Goal: Register for event/course

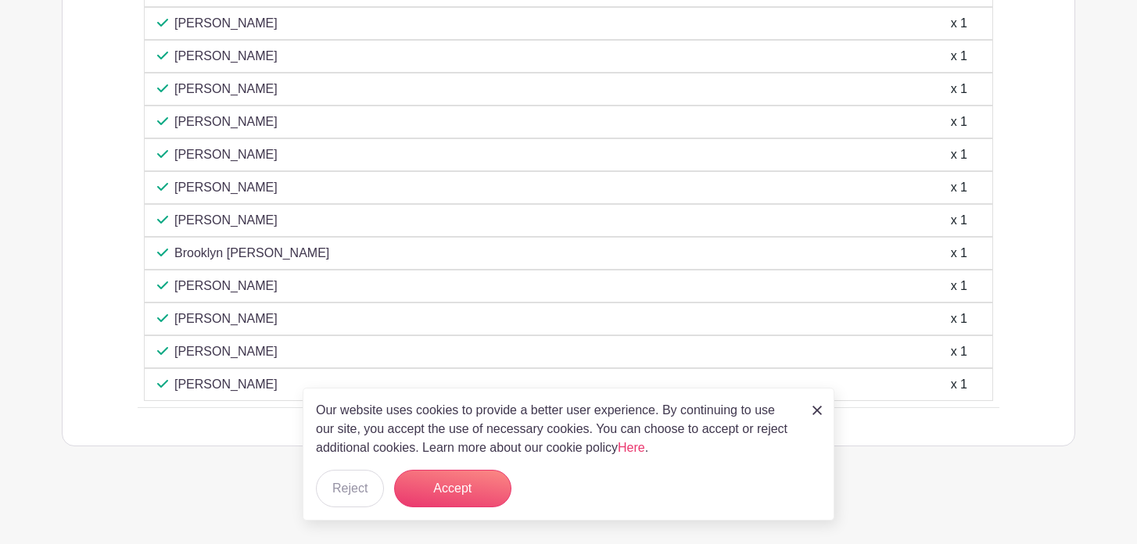
scroll to position [3916, 0]
click at [444, 491] on button "Accept" at bounding box center [452, 489] width 117 height 38
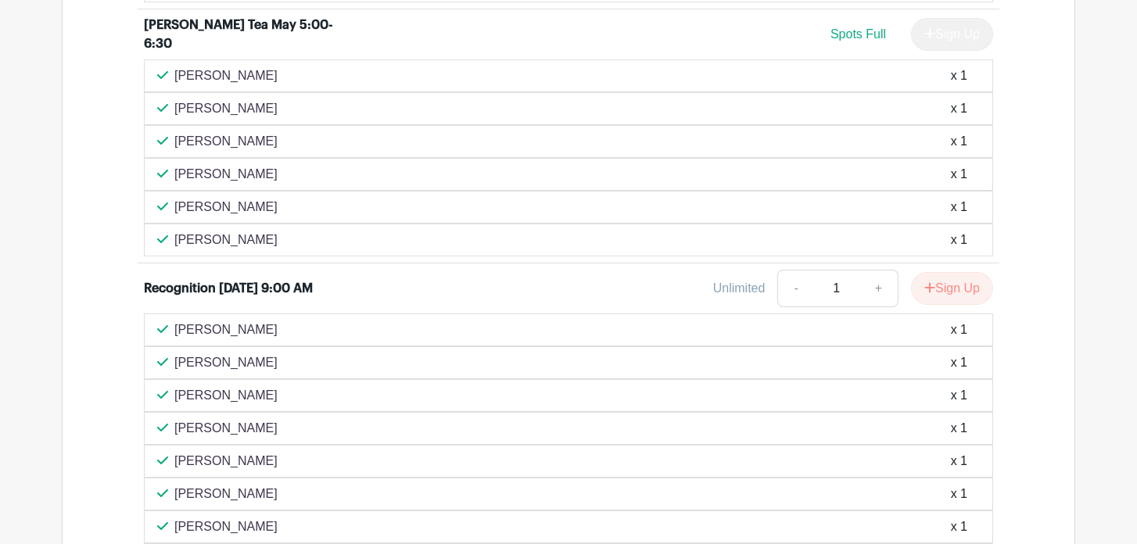
scroll to position [3355, 0]
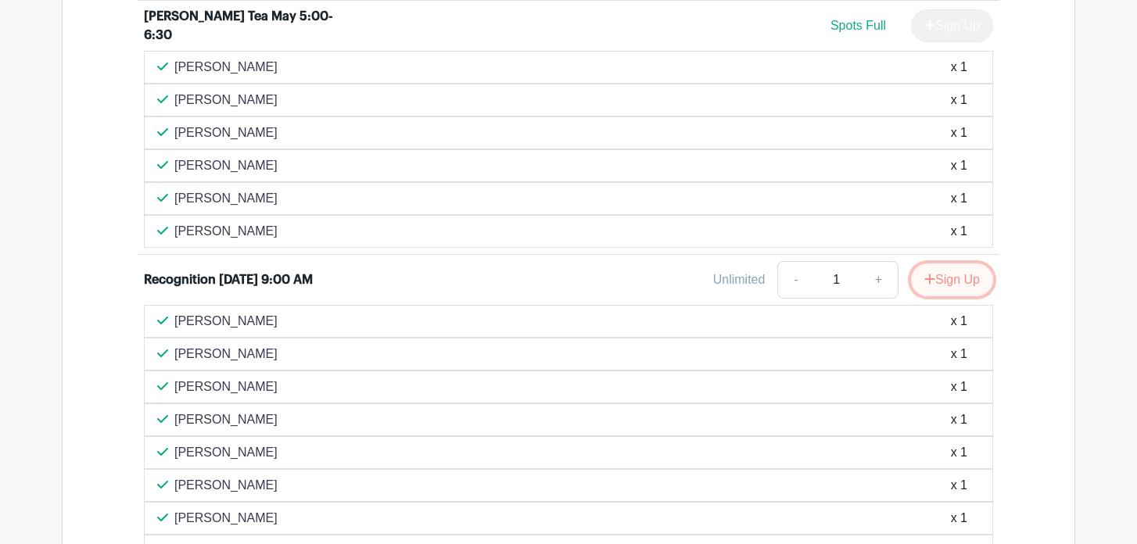
click at [937, 286] on button "Sign Up" at bounding box center [952, 280] width 82 height 33
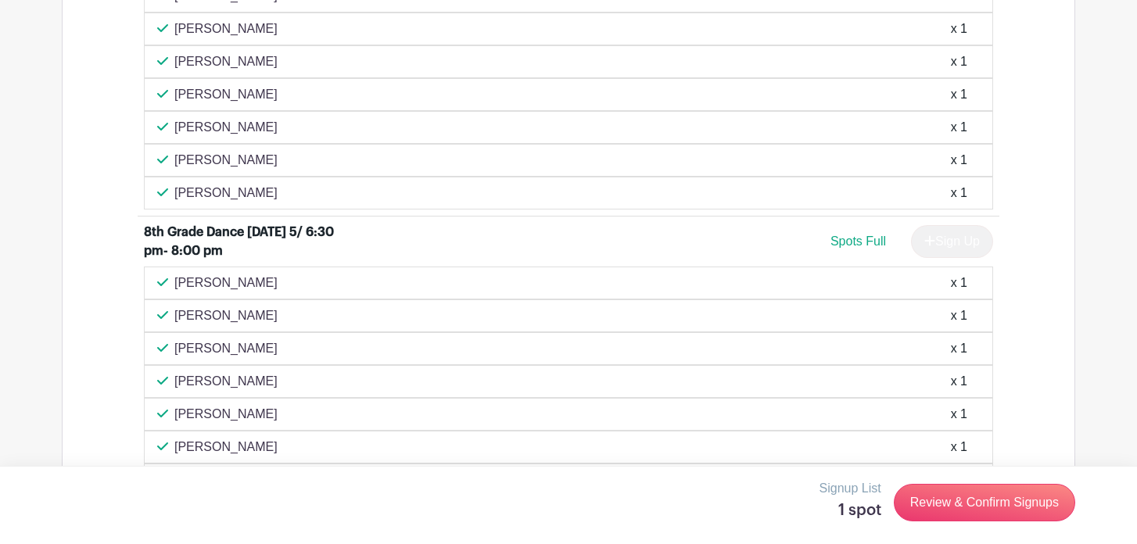
scroll to position [2894, 0]
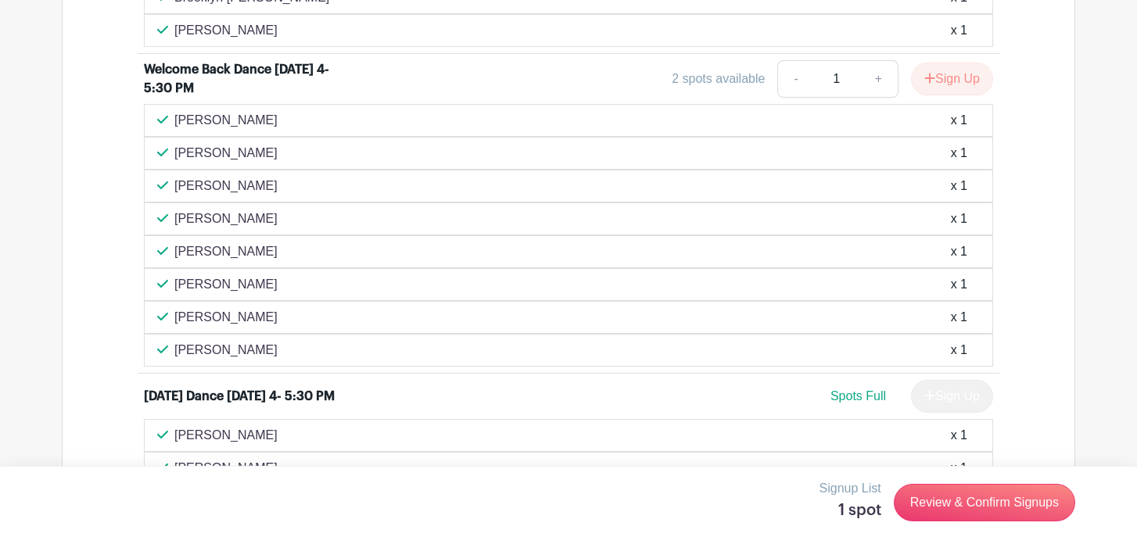
scroll to position [1044, 0]
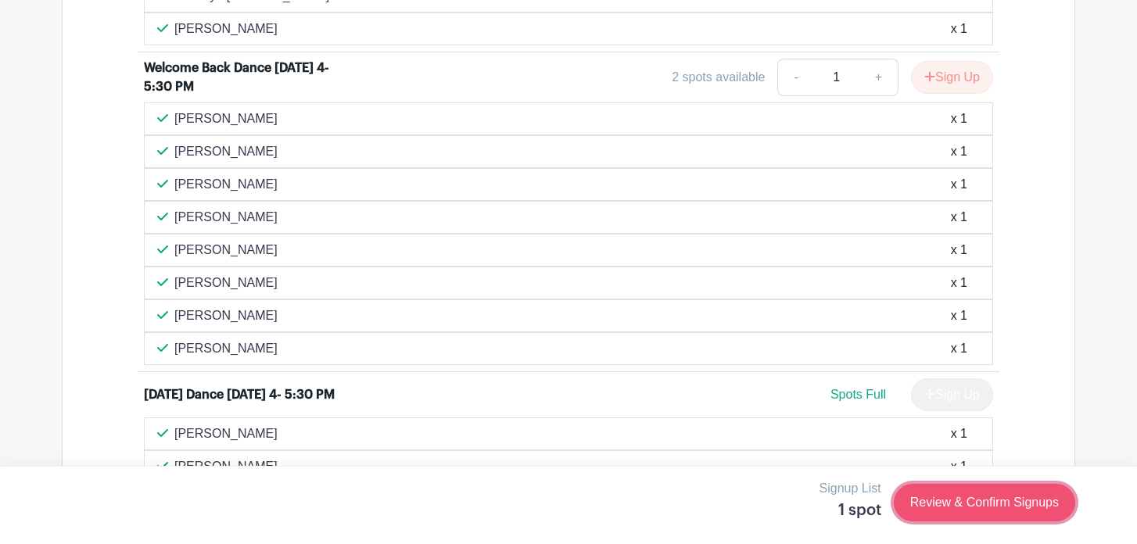
click at [940, 505] on link "Review & Confirm Signups" at bounding box center [984, 503] width 181 height 38
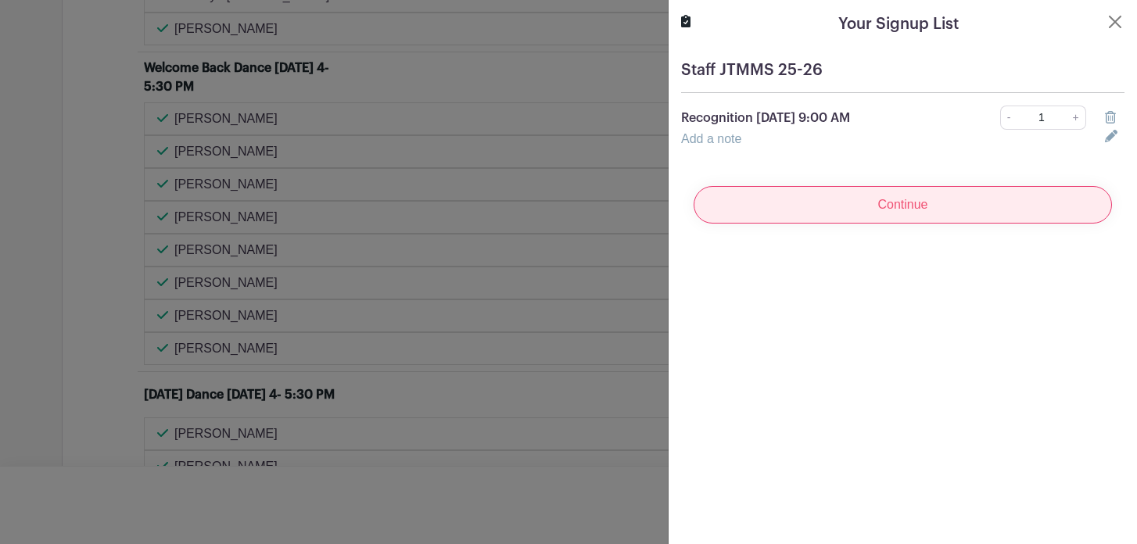
click at [918, 207] on input "Continue" at bounding box center [903, 205] width 419 height 38
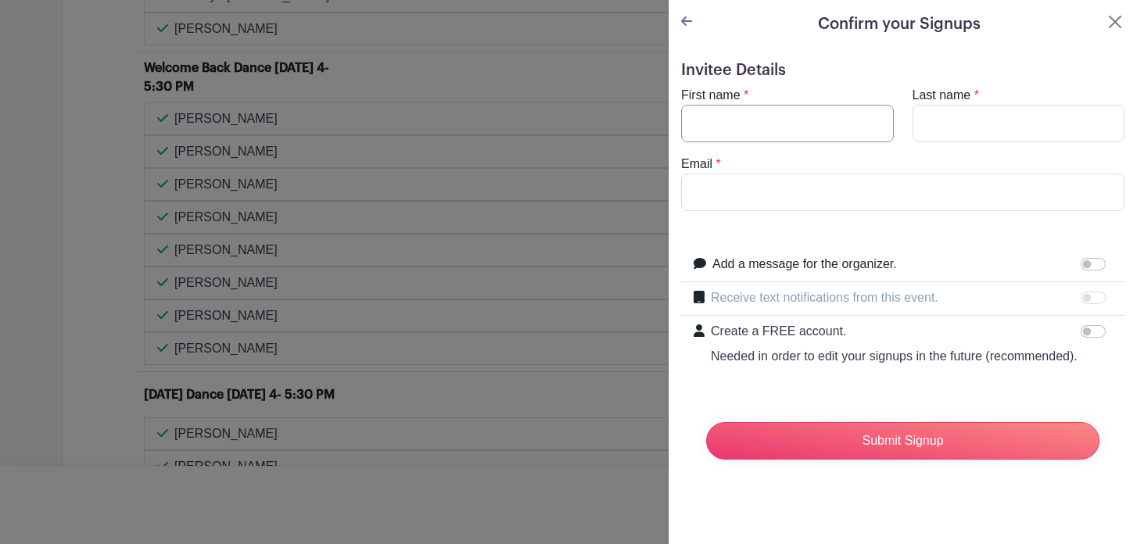
click at [752, 123] on input "First name" at bounding box center [787, 124] width 213 height 38
type input "Ryan"
type input "Brown"
click at [855, 193] on input "rtimbrown@sbcglobal.net" at bounding box center [903, 193] width 444 height 38
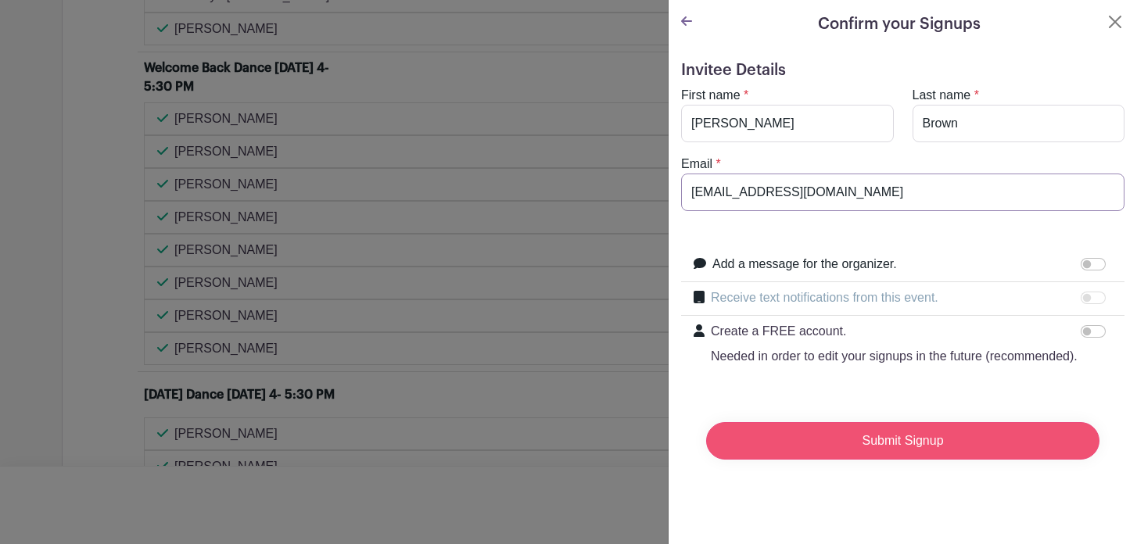
type input "rtimbrown@gmail.com"
click at [850, 447] on input "Submit Signup" at bounding box center [903, 441] width 394 height 38
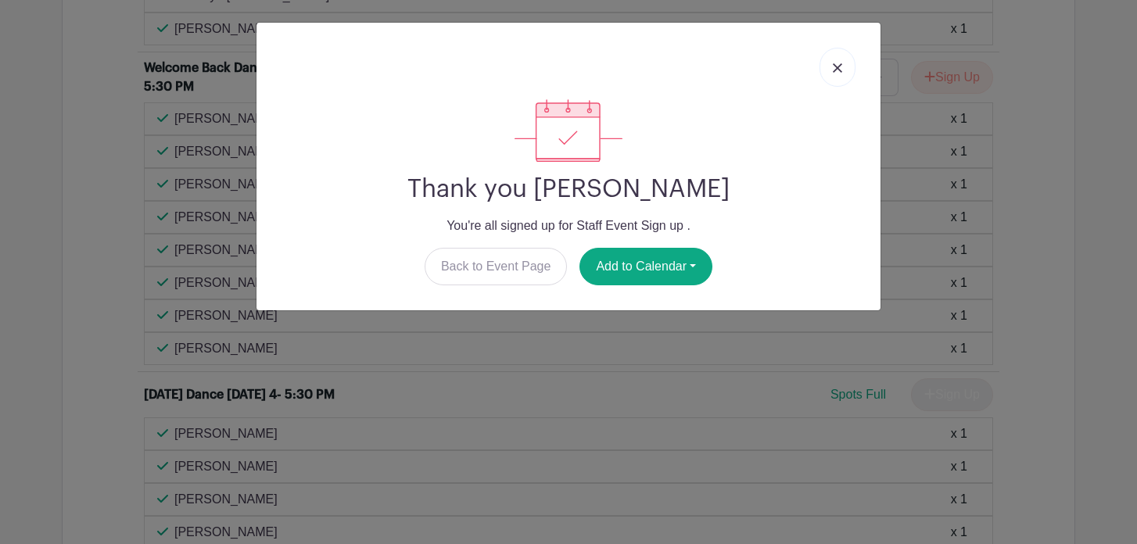
click at [834, 75] on link at bounding box center [838, 67] width 36 height 39
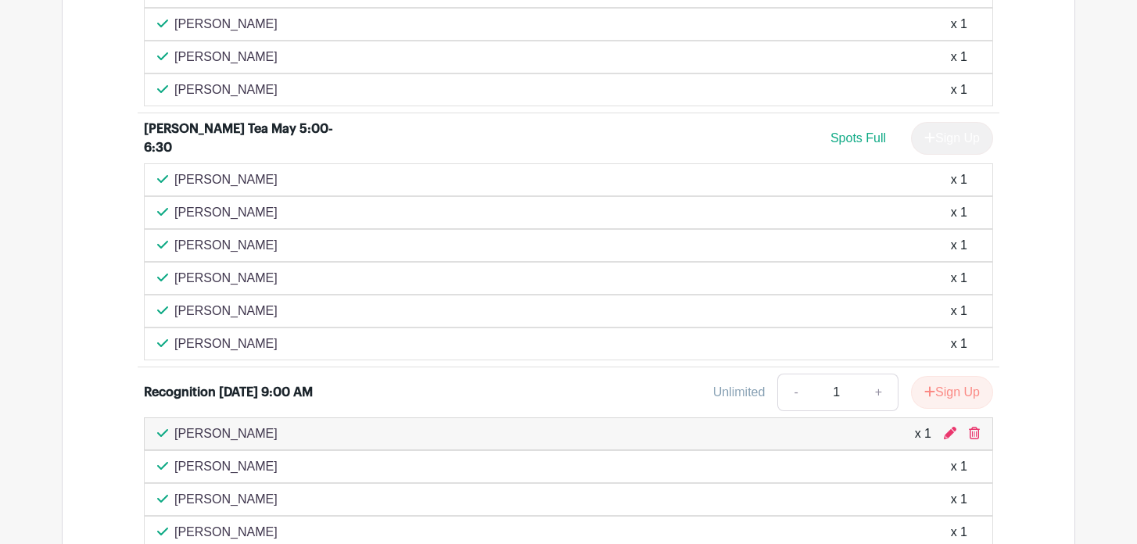
scroll to position [3354, 0]
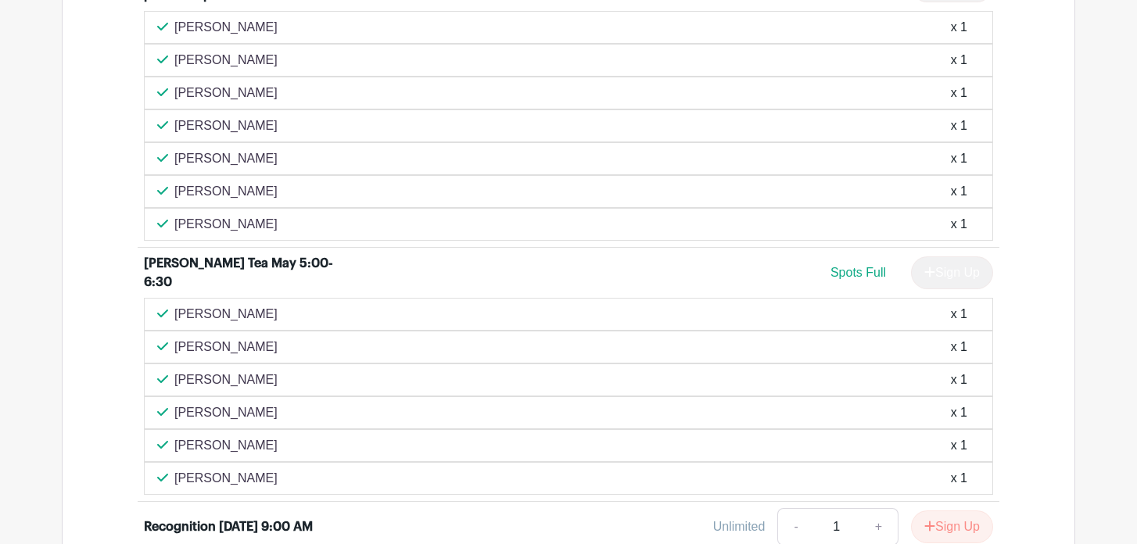
scroll to position [3492, 0]
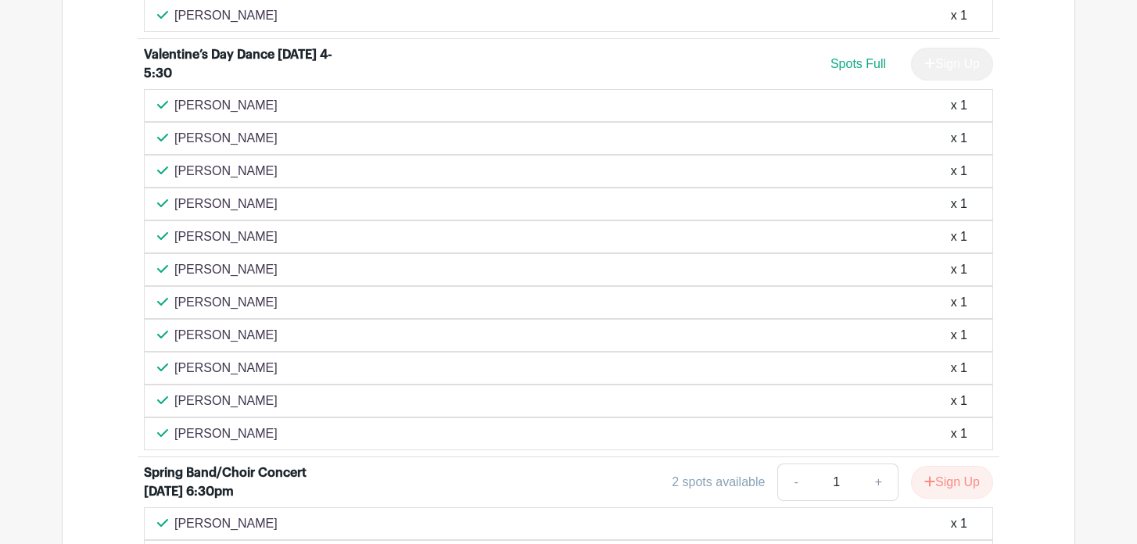
scroll to position [2097, 0]
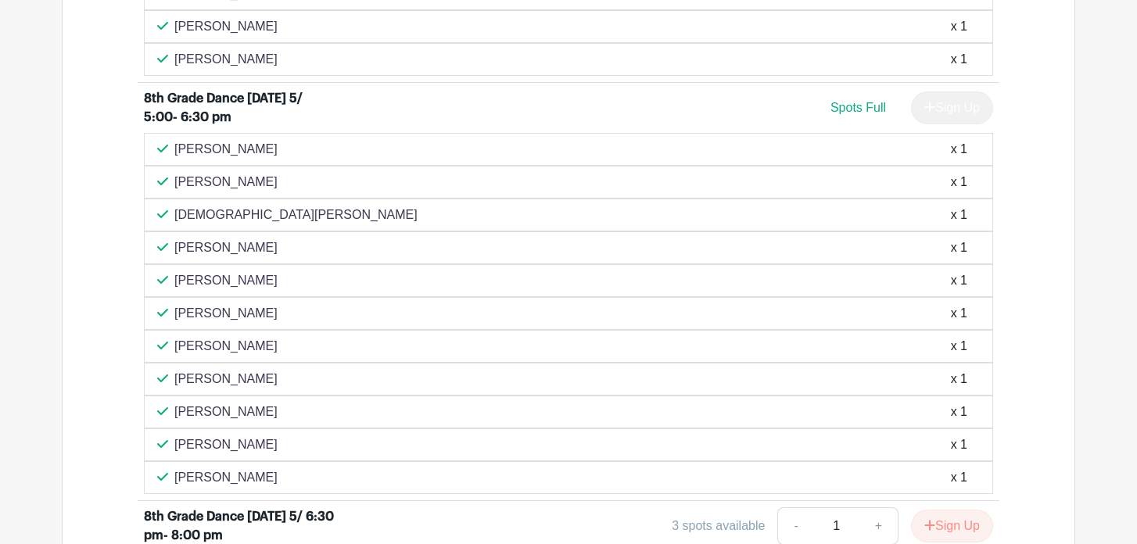
scroll to position [3001, 0]
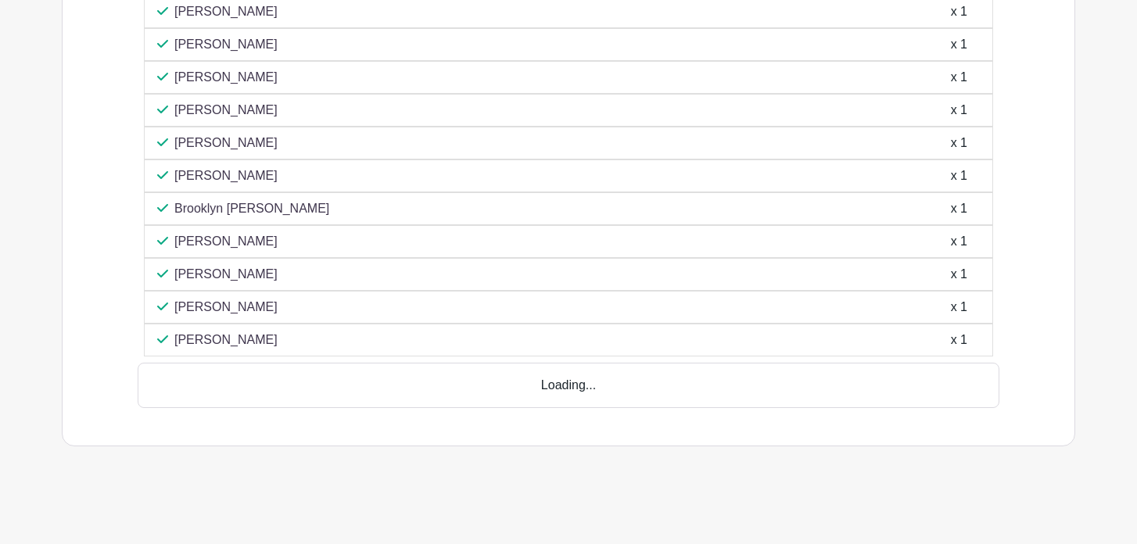
scroll to position [4749, 0]
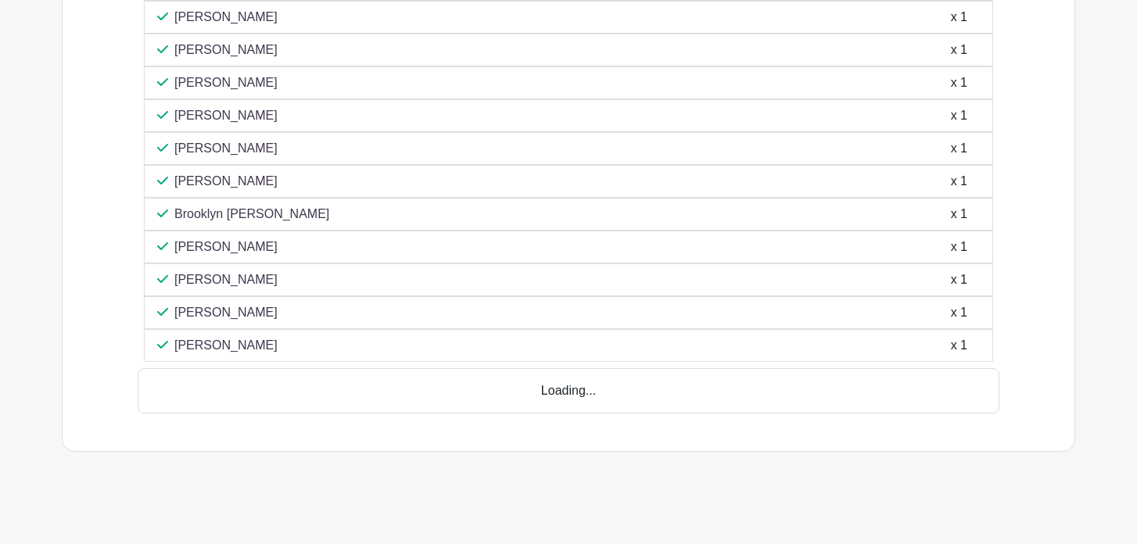
click at [407, 407] on div "Loading..." at bounding box center [569, 390] width 862 height 45
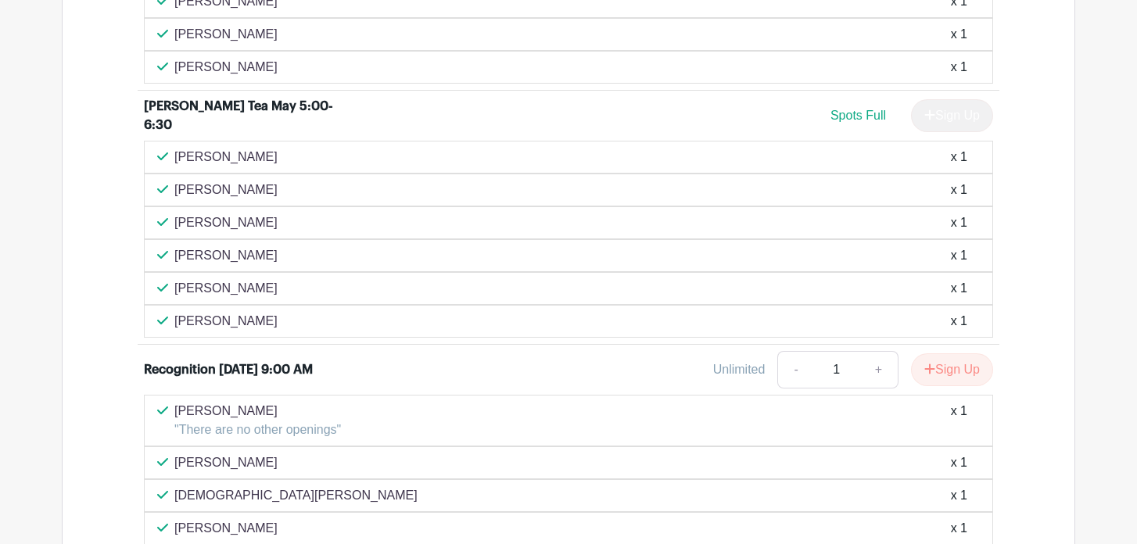
scroll to position [3678, 0]
click at [951, 113] on div "Sign Up" at bounding box center [946, 116] width 95 height 33
click at [969, 206] on div "Lauren Jimenez Salgado x 1" at bounding box center [569, 190] width 850 height 33
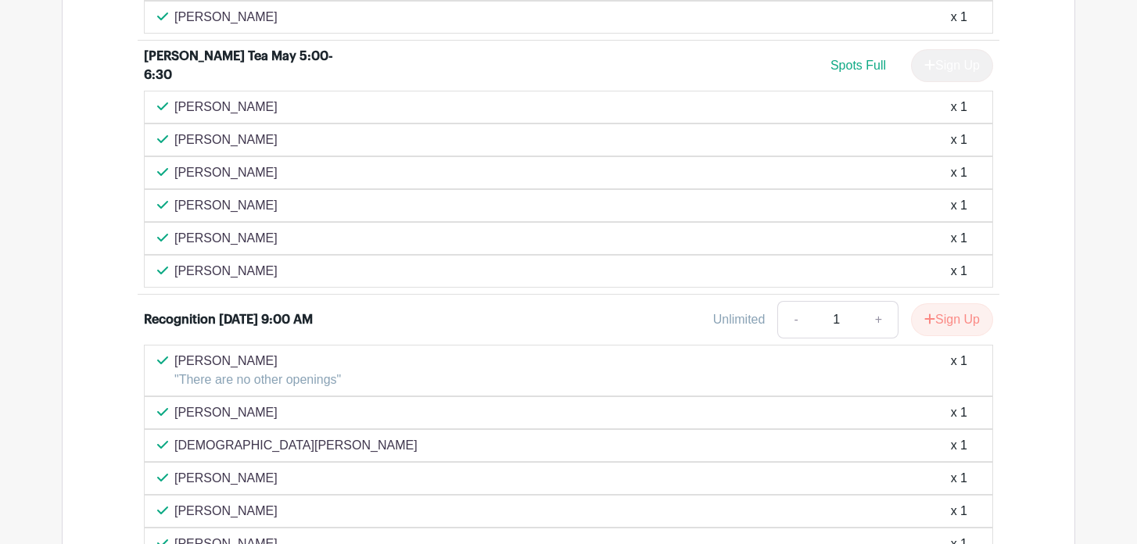
scroll to position [3731, 0]
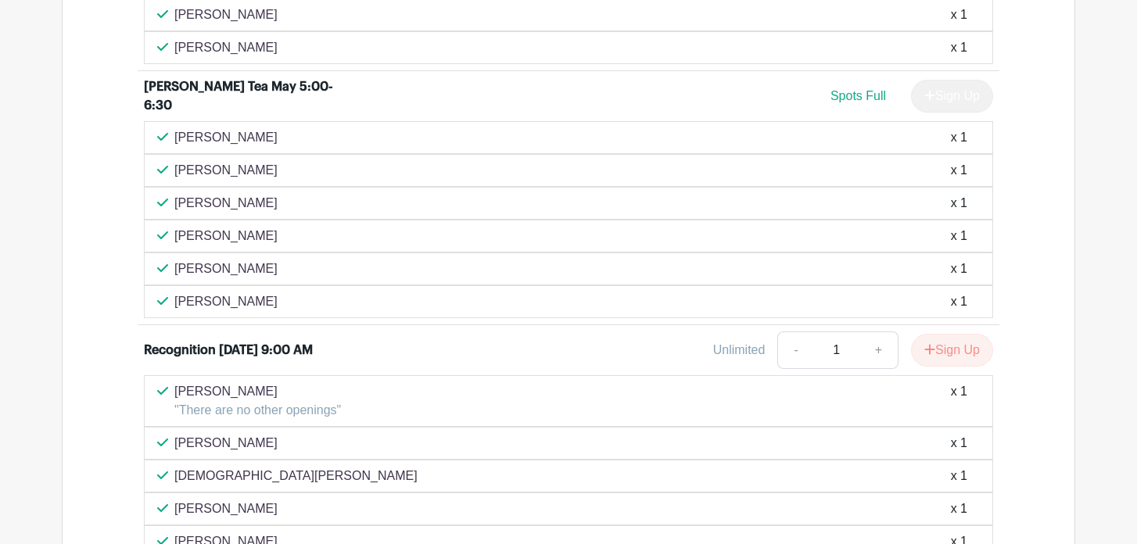
scroll to position [3764, 0]
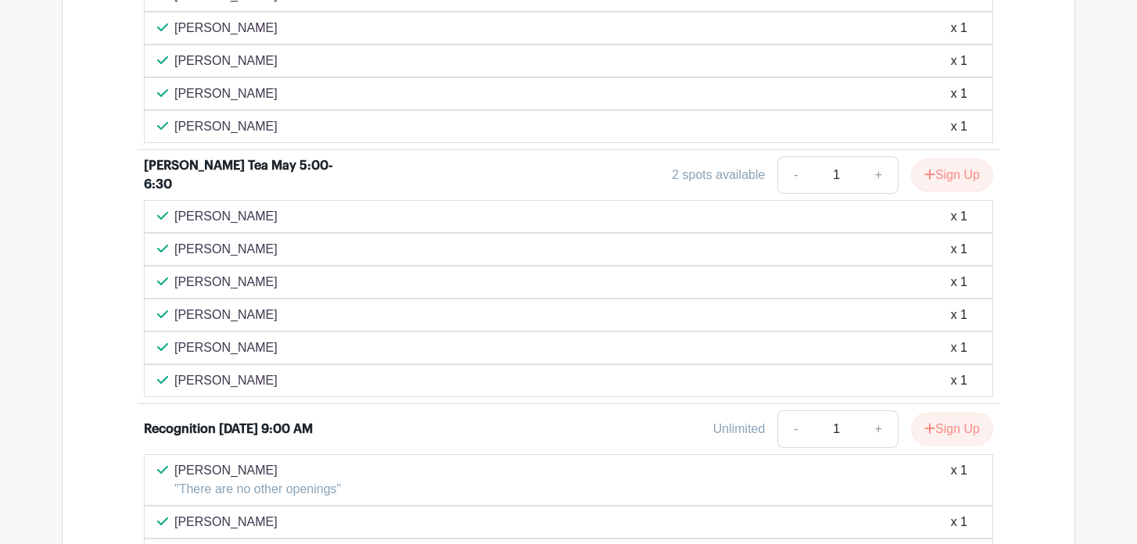
scroll to position [3639, 0]
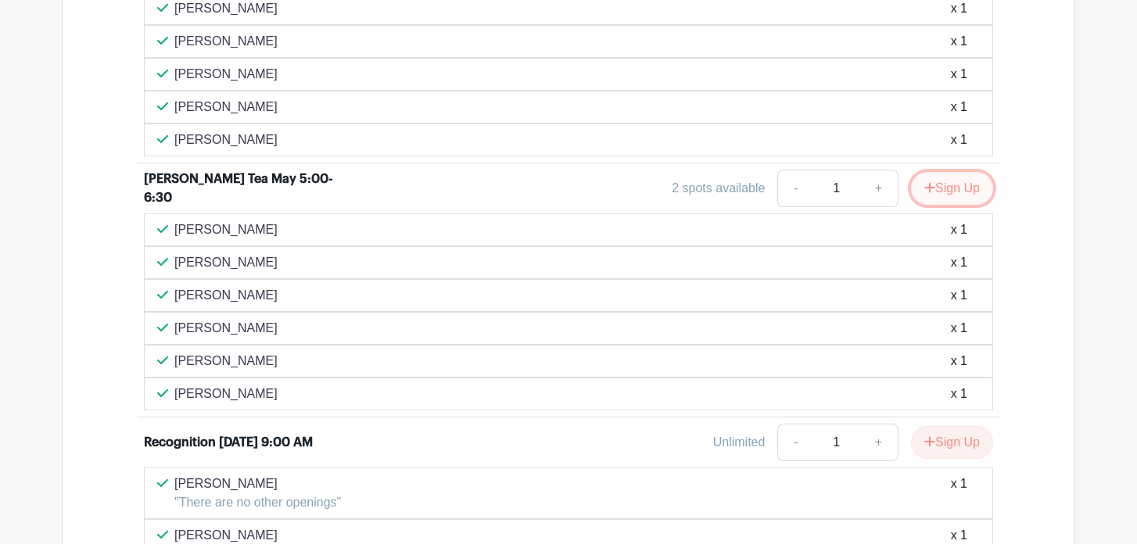
click at [952, 196] on button "Sign Up" at bounding box center [952, 188] width 82 height 33
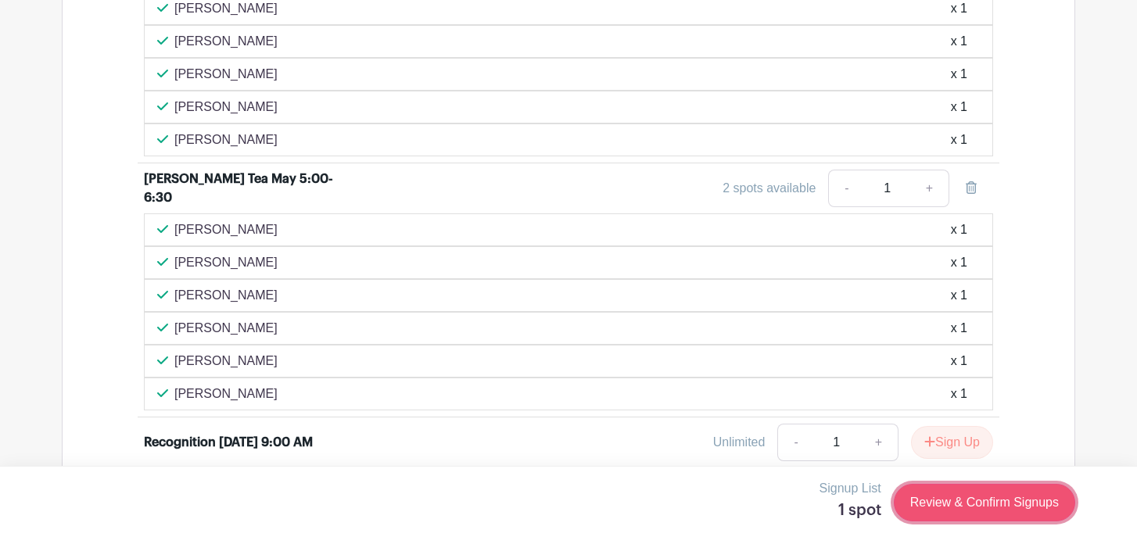
click at [935, 508] on link "Review & Confirm Signups" at bounding box center [984, 503] width 181 height 38
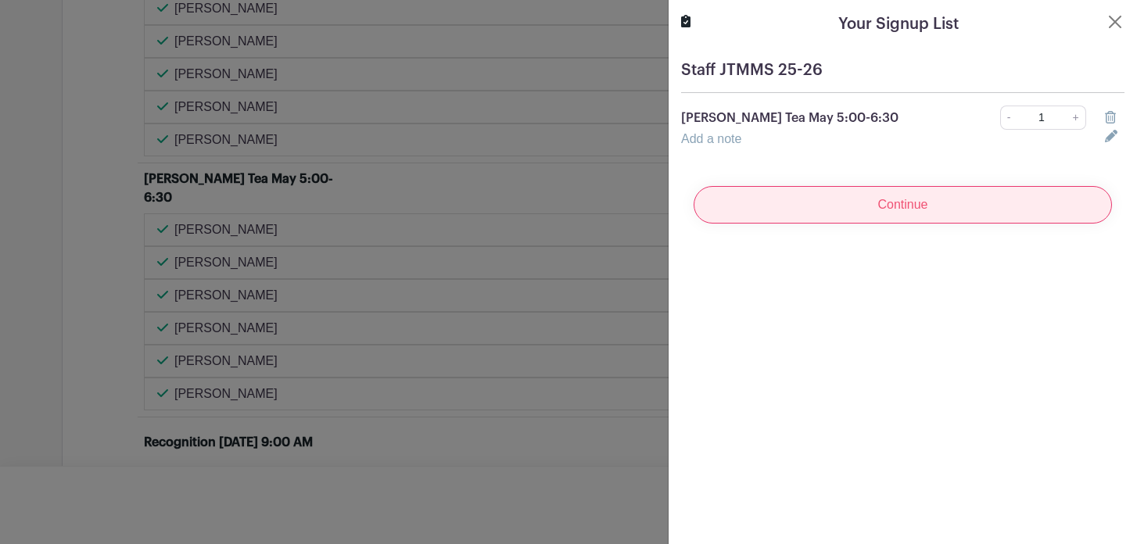
click at [855, 209] on input "Continue" at bounding box center [903, 205] width 419 height 38
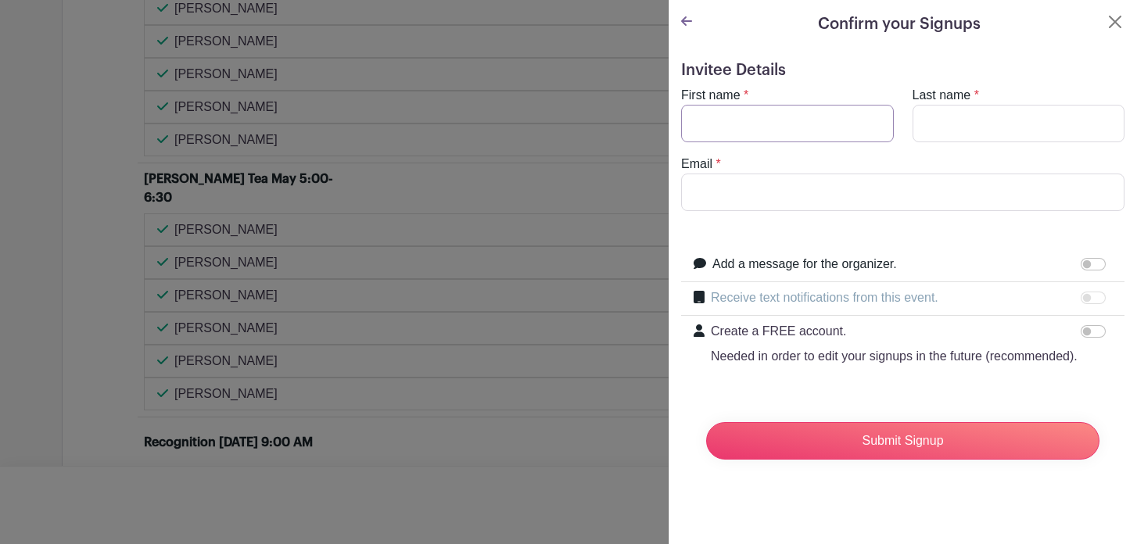
click at [755, 119] on input "First name" at bounding box center [787, 124] width 213 height 38
type input "Ryan"
type input "Brown"
click at [832, 196] on input "rtimbrown@sbcglobal.net" at bounding box center [903, 193] width 444 height 38
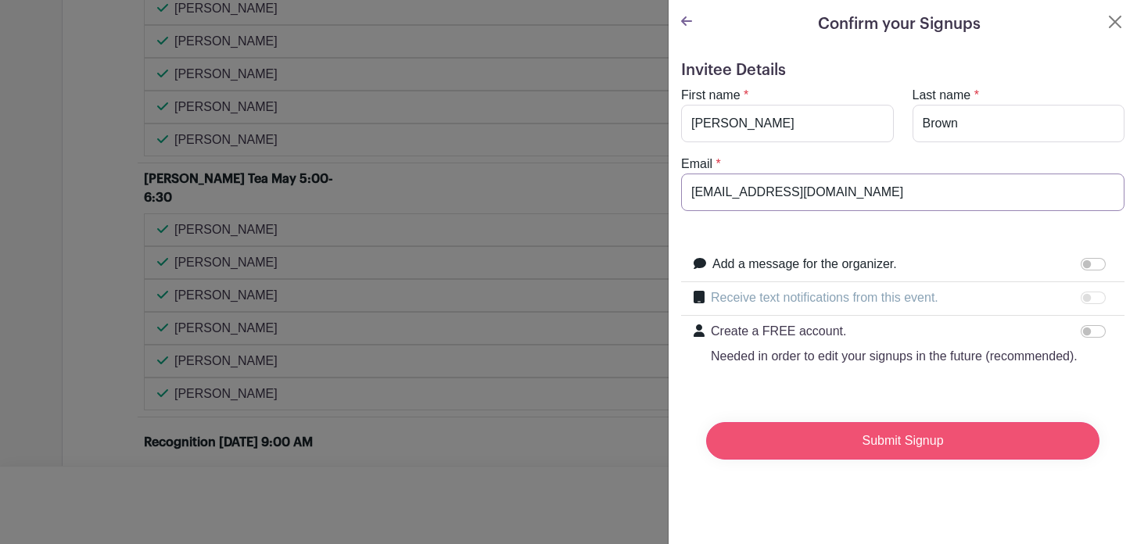
type input "rtimbrown@rlas-116.org"
click at [911, 445] on input "Submit Signup" at bounding box center [903, 441] width 394 height 38
